Goal: Task Accomplishment & Management: Manage account settings

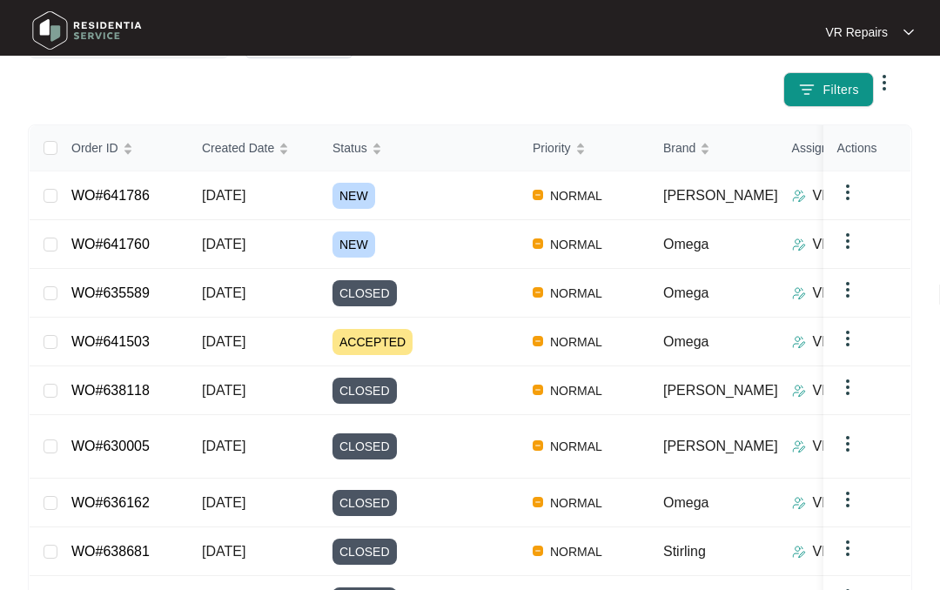
scroll to position [213, 0]
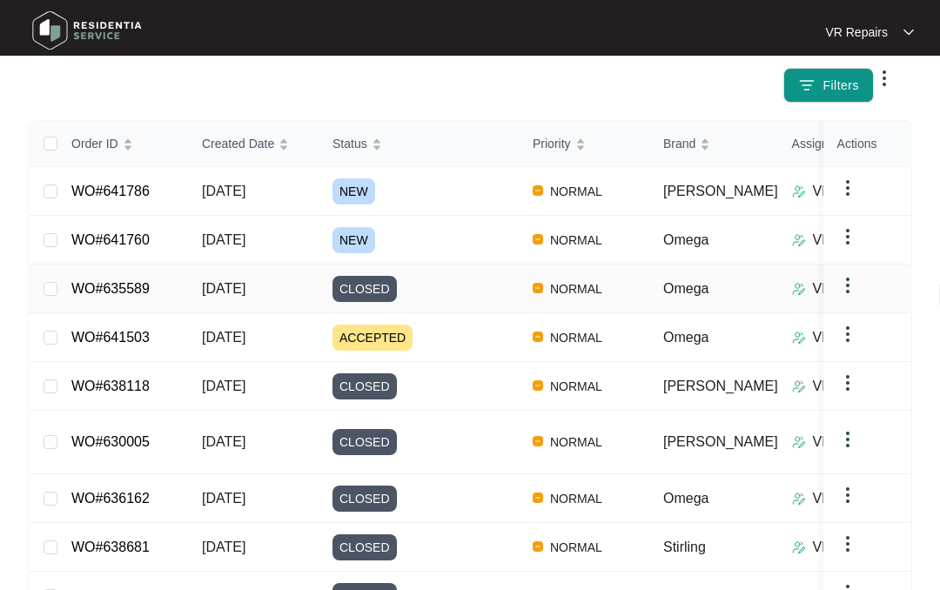
click at [140, 281] on link "WO#635589" at bounding box center [110, 288] width 78 height 15
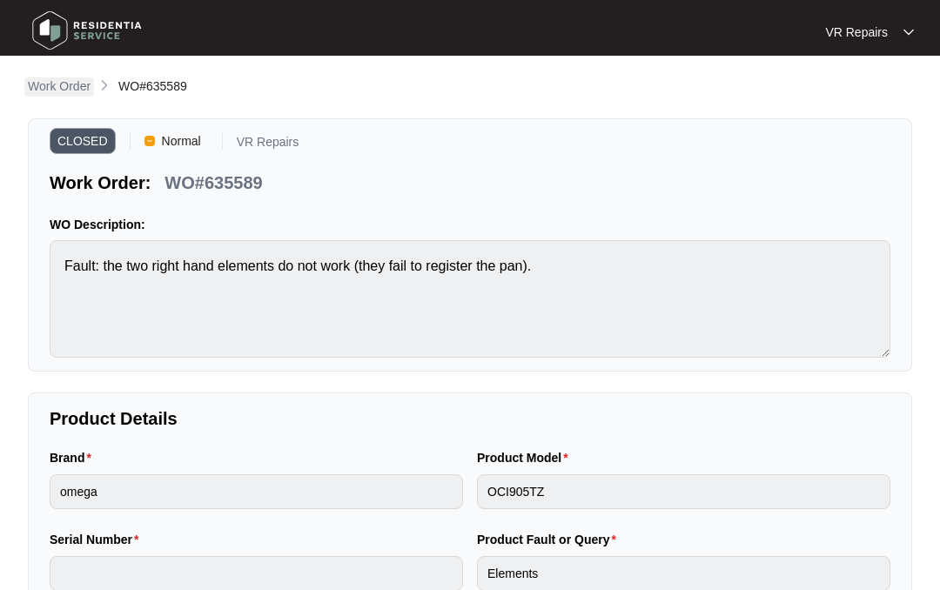
click at [64, 84] on p "Work Order" at bounding box center [59, 85] width 63 height 17
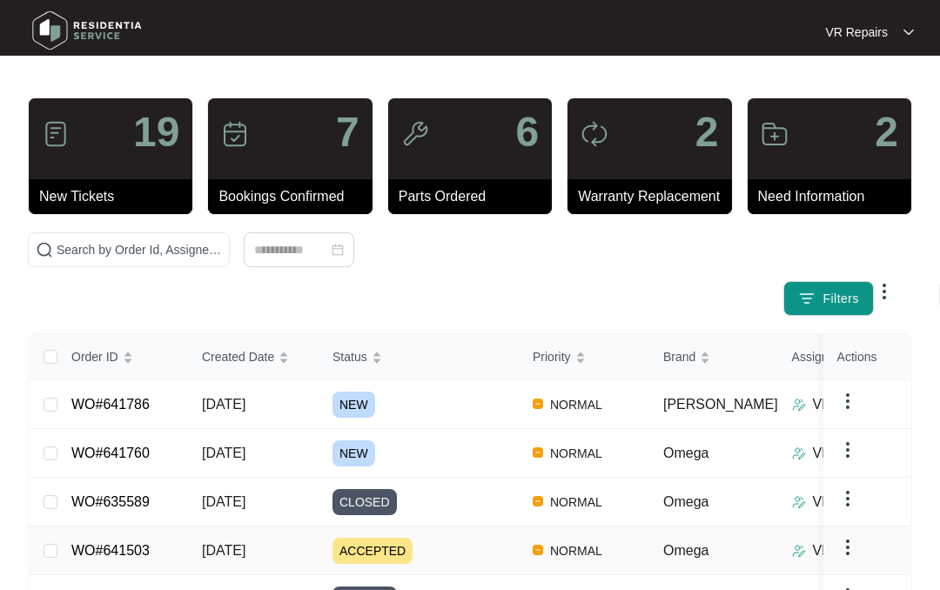
click at [144, 543] on link "WO#641503" at bounding box center [110, 550] width 78 height 15
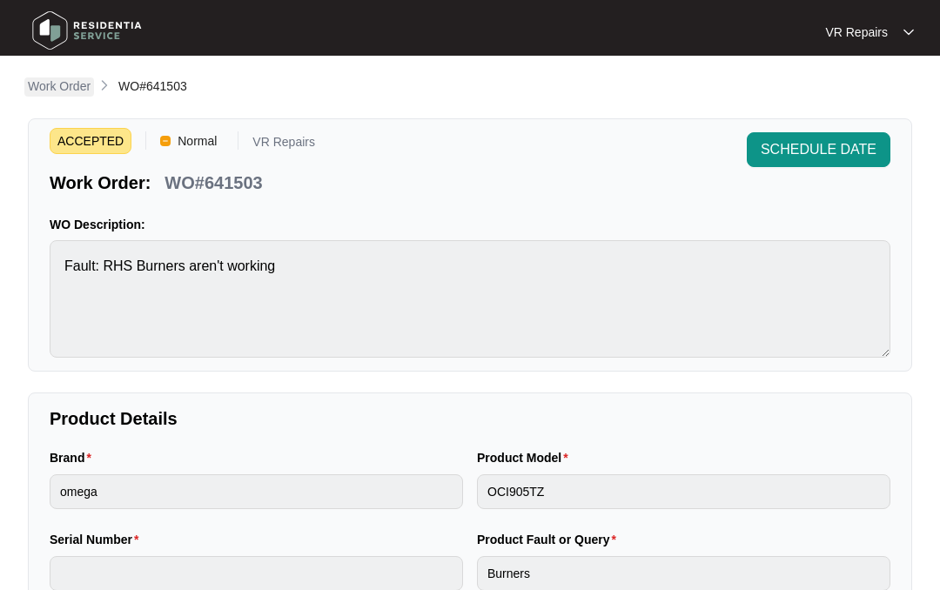
click at [61, 85] on p "Work Order" at bounding box center [59, 85] width 63 height 17
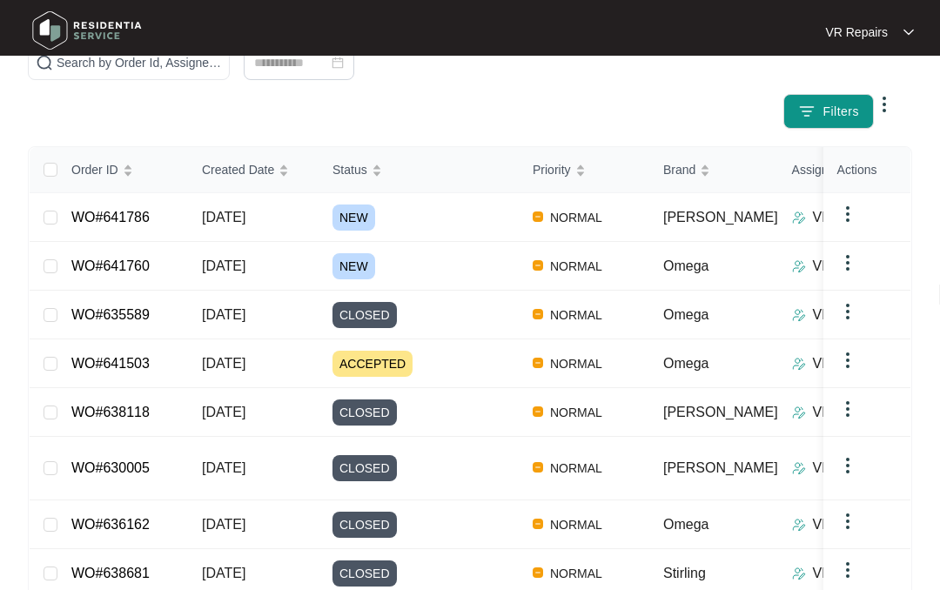
scroll to position [190, 0]
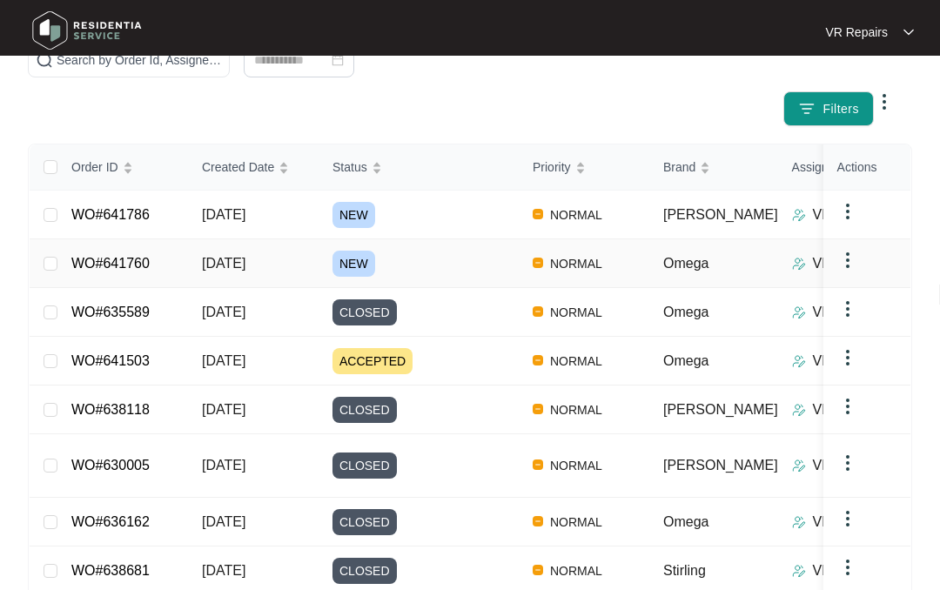
click at [131, 259] on link "WO#641760" at bounding box center [110, 263] width 78 height 15
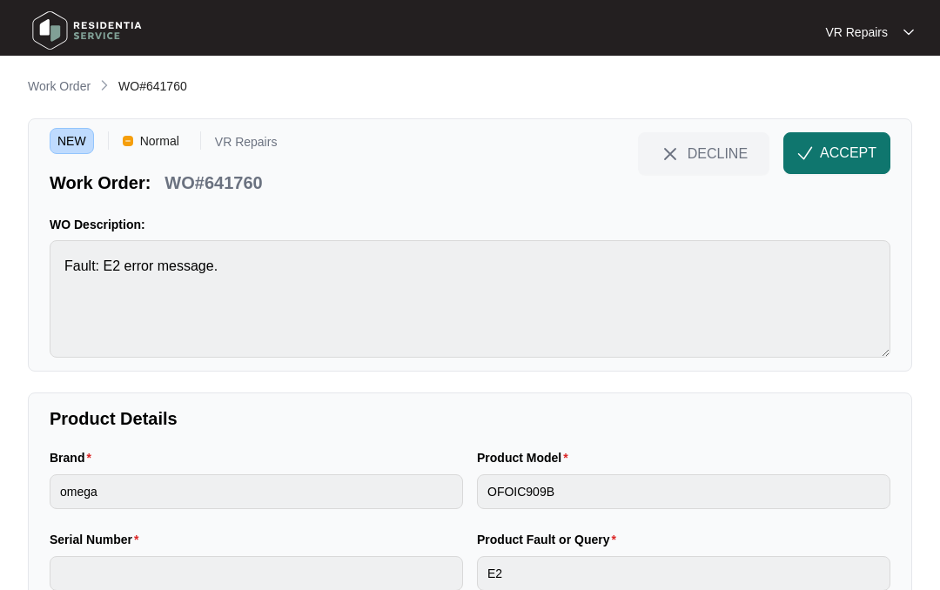
click at [813, 147] on button "ACCEPT" at bounding box center [836, 153] width 107 height 42
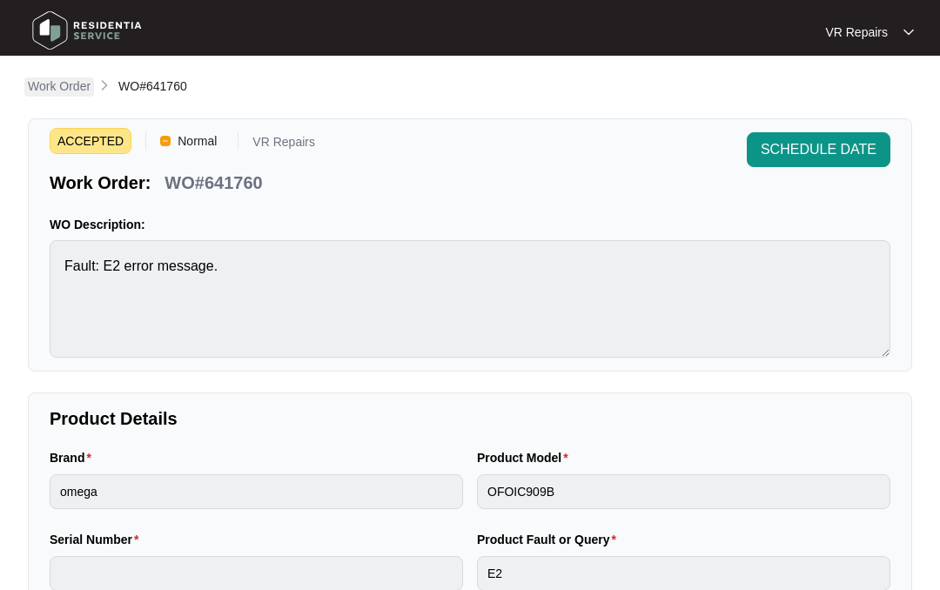
click at [62, 84] on p "Work Order" at bounding box center [59, 85] width 63 height 17
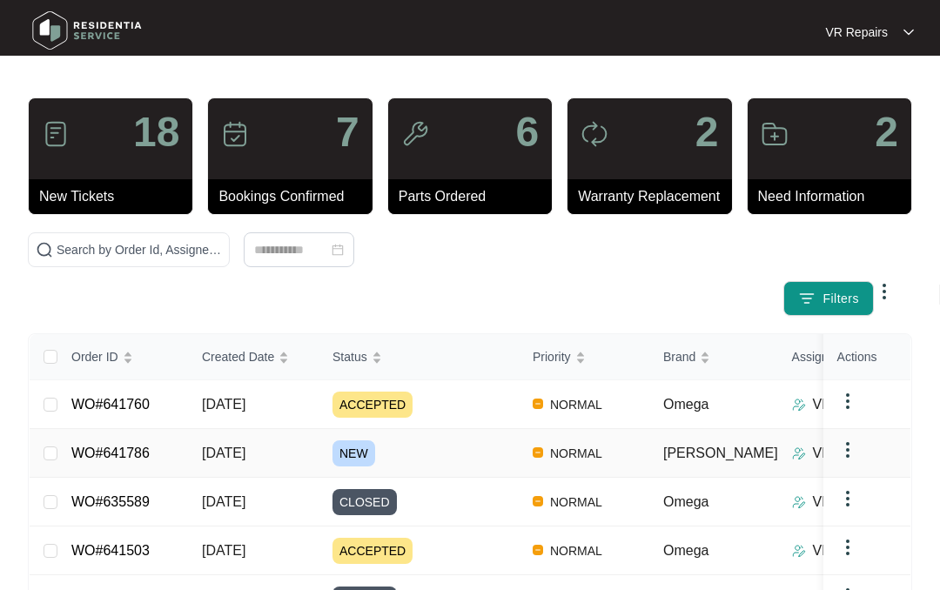
click at [148, 446] on link "WO#641786" at bounding box center [110, 453] width 78 height 15
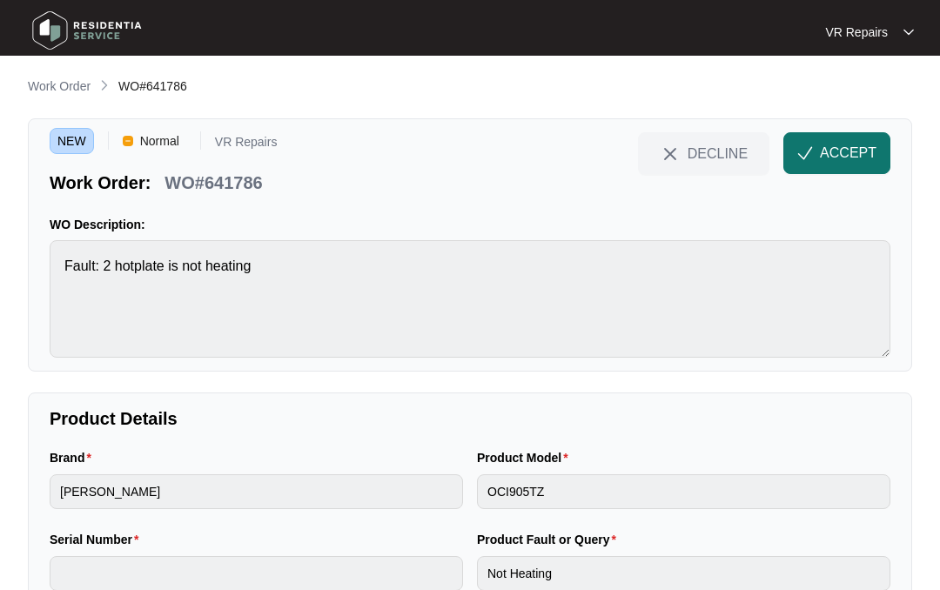
click at [824, 146] on span "ACCEPT" at bounding box center [848, 153] width 57 height 21
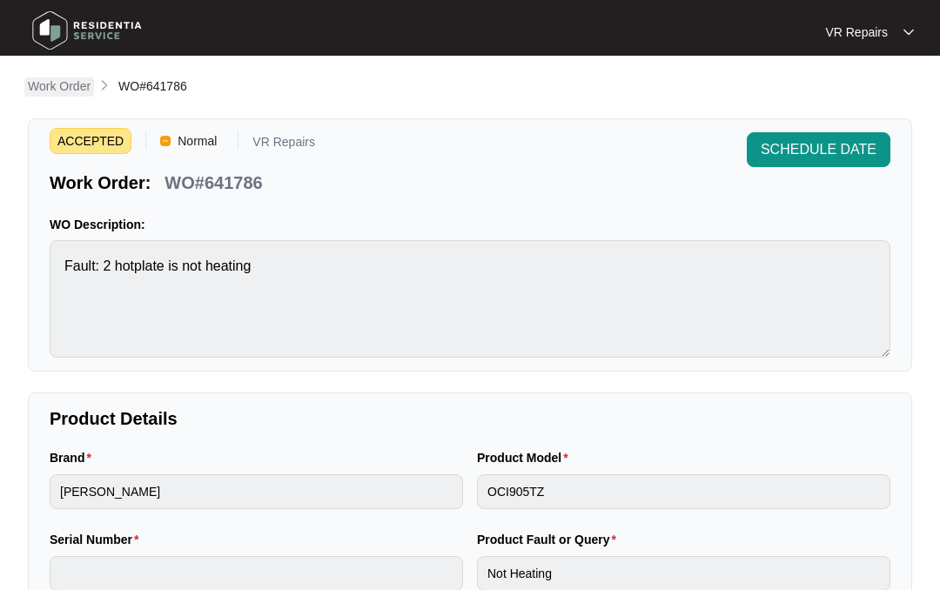
click at [63, 91] on p "Work Order" at bounding box center [59, 85] width 63 height 17
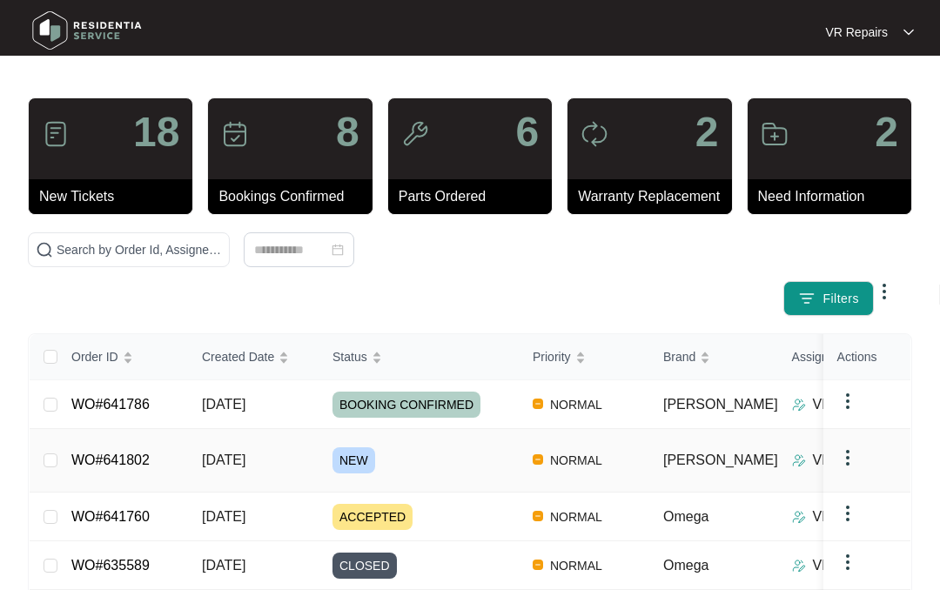
click at [141, 467] on link "WO#641802" at bounding box center [110, 460] width 78 height 15
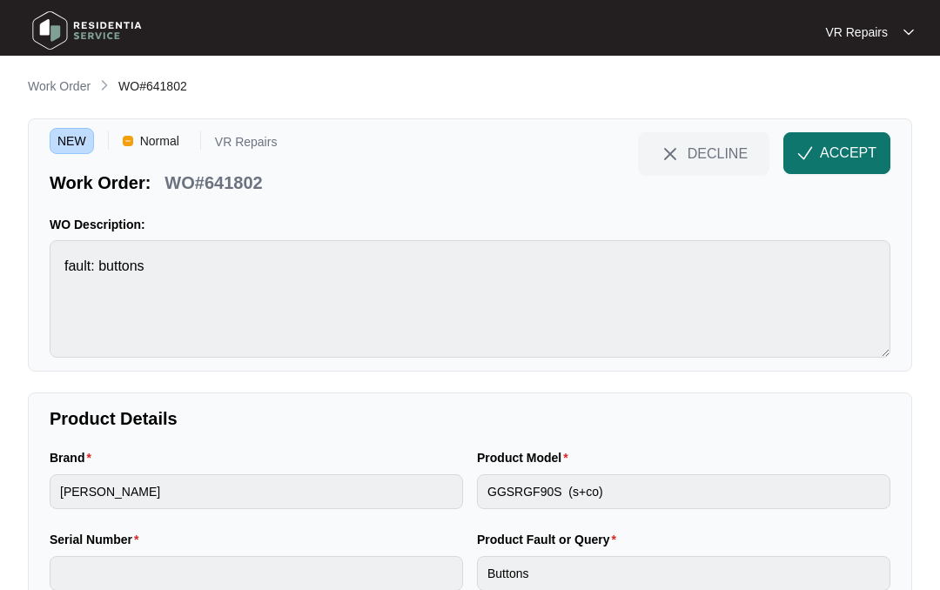
click at [820, 164] on span "ACCEPT" at bounding box center [848, 153] width 57 height 21
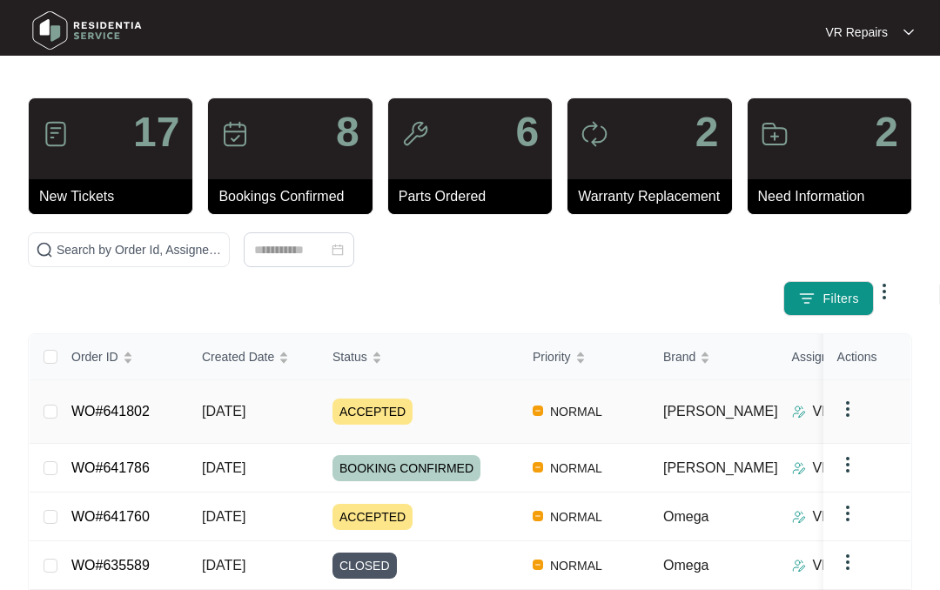
click at [148, 404] on link "WO#641802" at bounding box center [110, 411] width 78 height 15
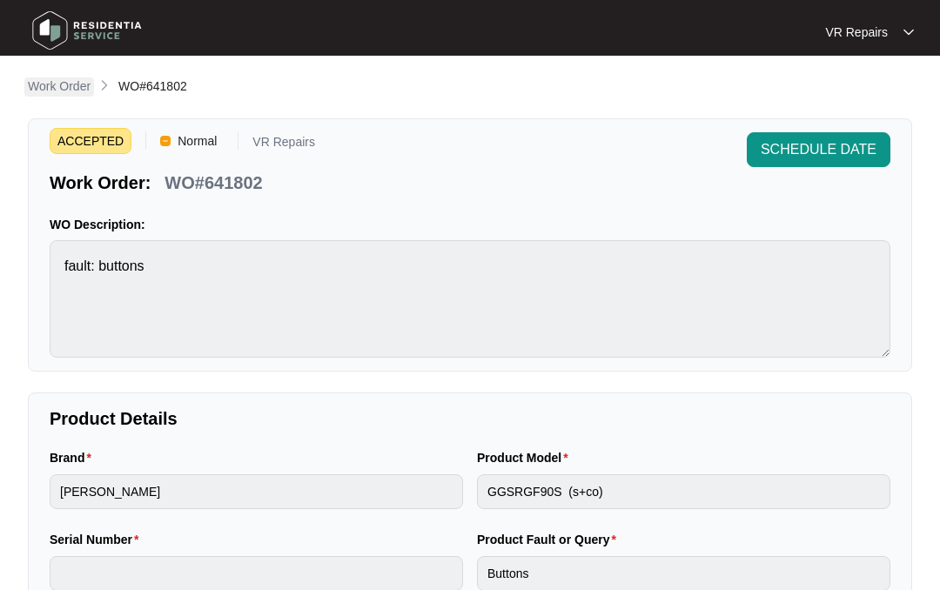
click at [56, 84] on p "Work Order" at bounding box center [59, 85] width 63 height 17
